Goal: Transaction & Acquisition: Purchase product/service

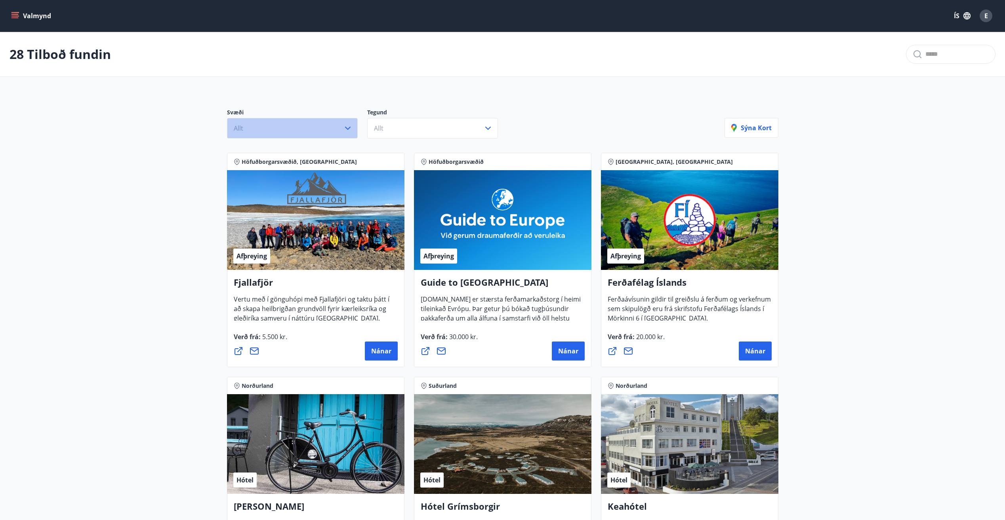
click at [349, 130] on icon "button" at bounding box center [348, 129] width 10 height 10
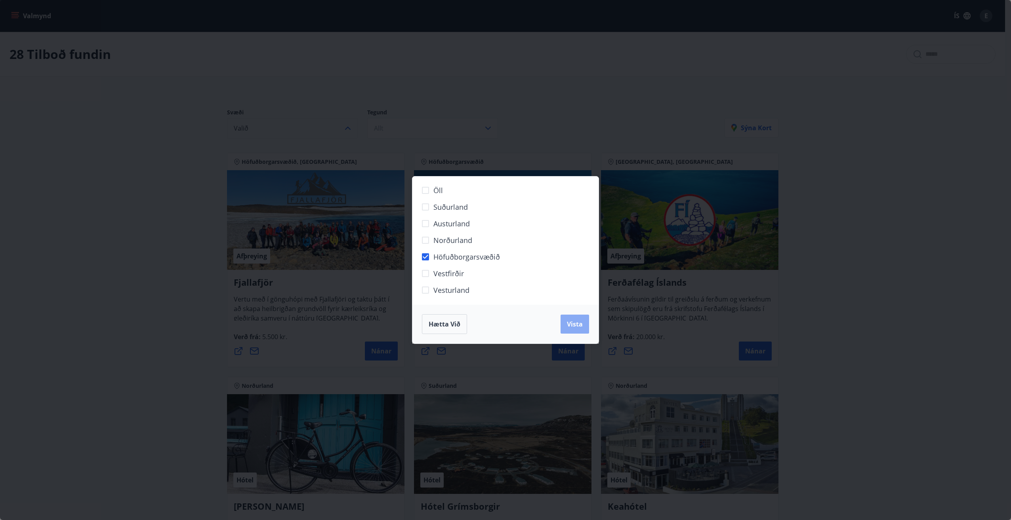
click at [578, 326] on span "Vista" at bounding box center [575, 324] width 16 height 9
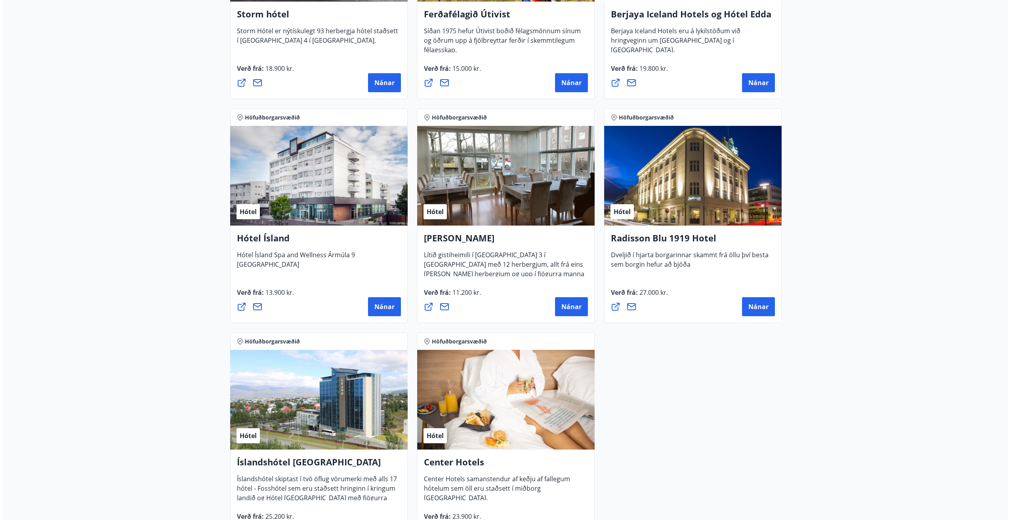
scroll to position [554, 0]
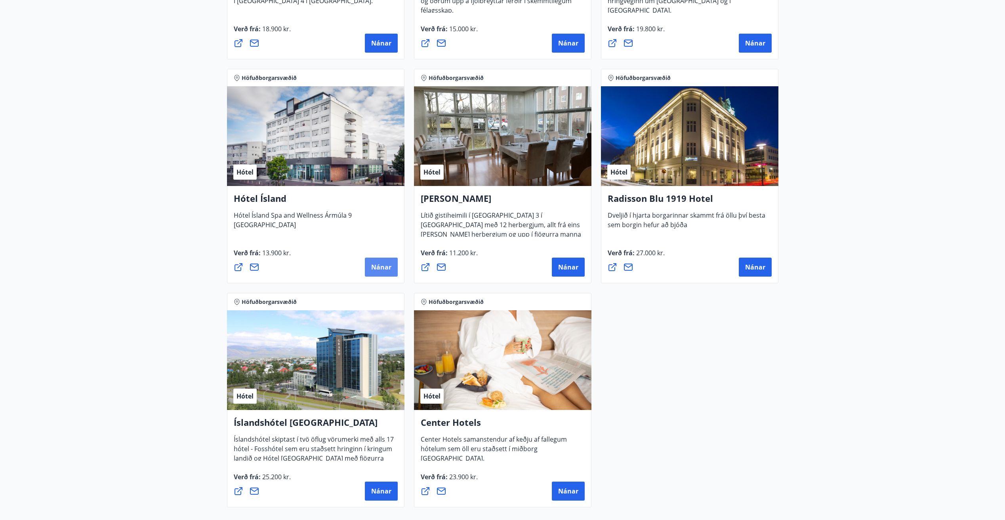
click at [379, 266] on span "Nánar" at bounding box center [381, 267] width 20 height 9
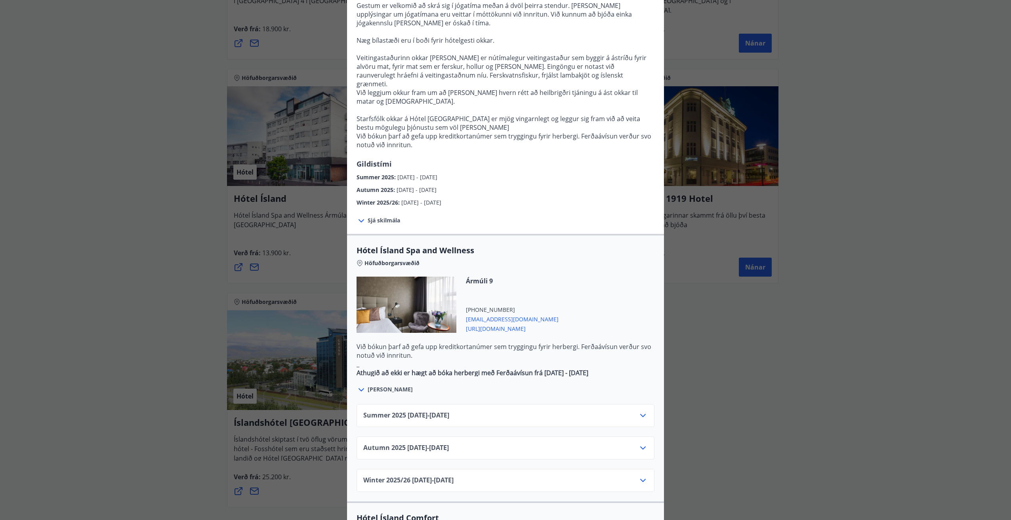
scroll to position [238, 0]
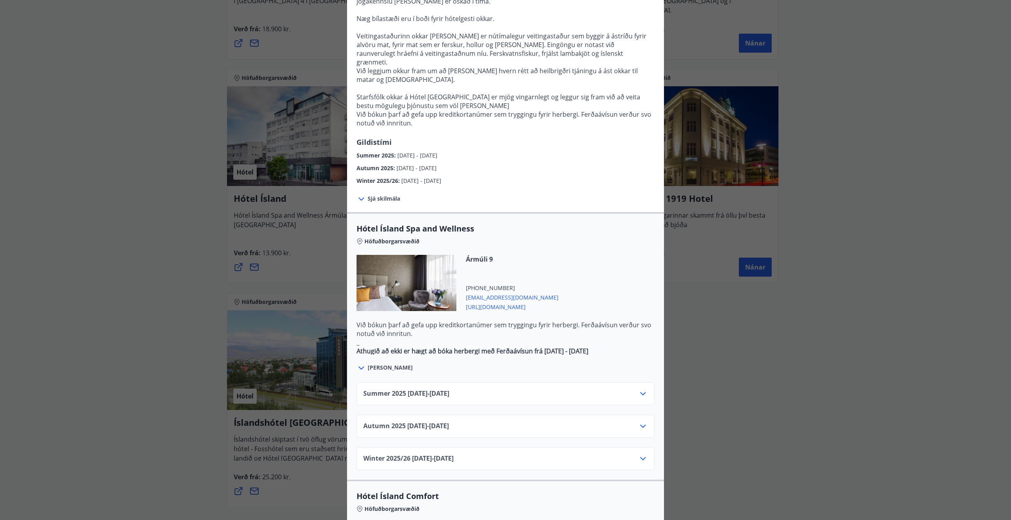
click at [640, 392] on icon at bounding box center [643, 393] width 6 height 3
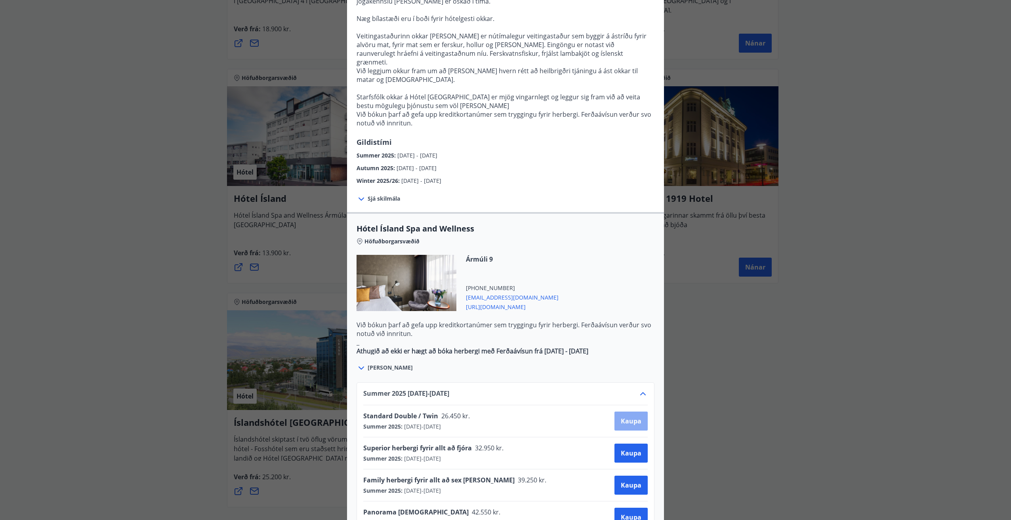
click at [628, 417] on span "Kaupa" at bounding box center [631, 421] width 21 height 9
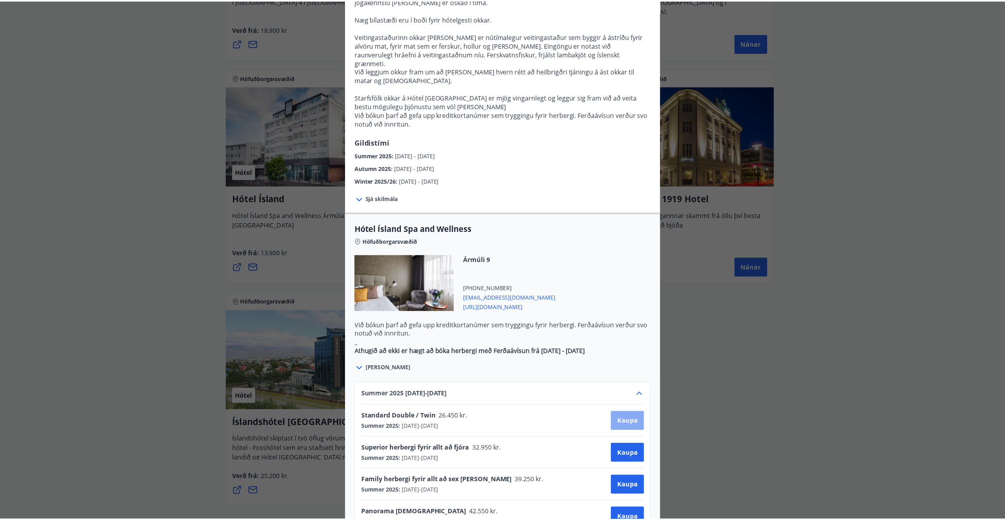
scroll to position [1, 0]
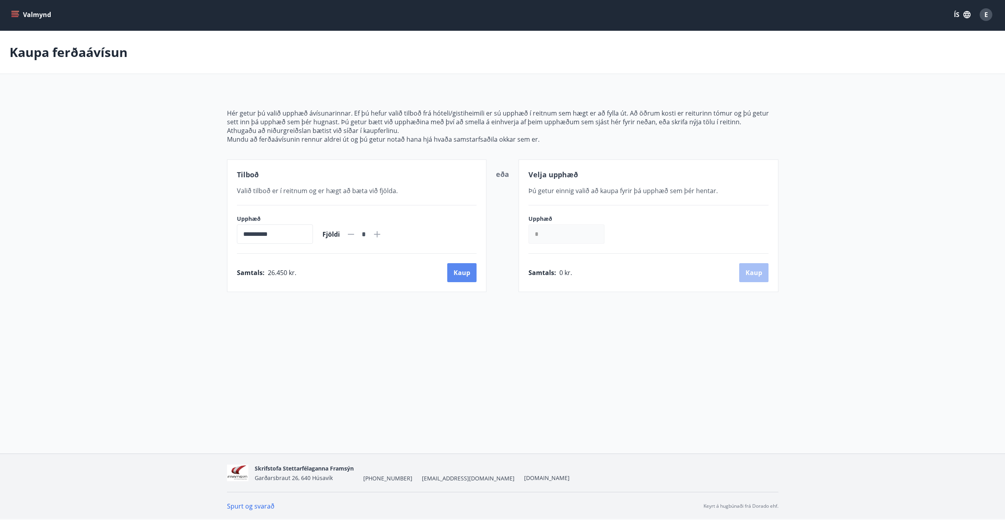
click at [458, 273] on button "Kaup" at bounding box center [461, 272] width 29 height 19
